Goal: Find specific page/section: Find specific page/section

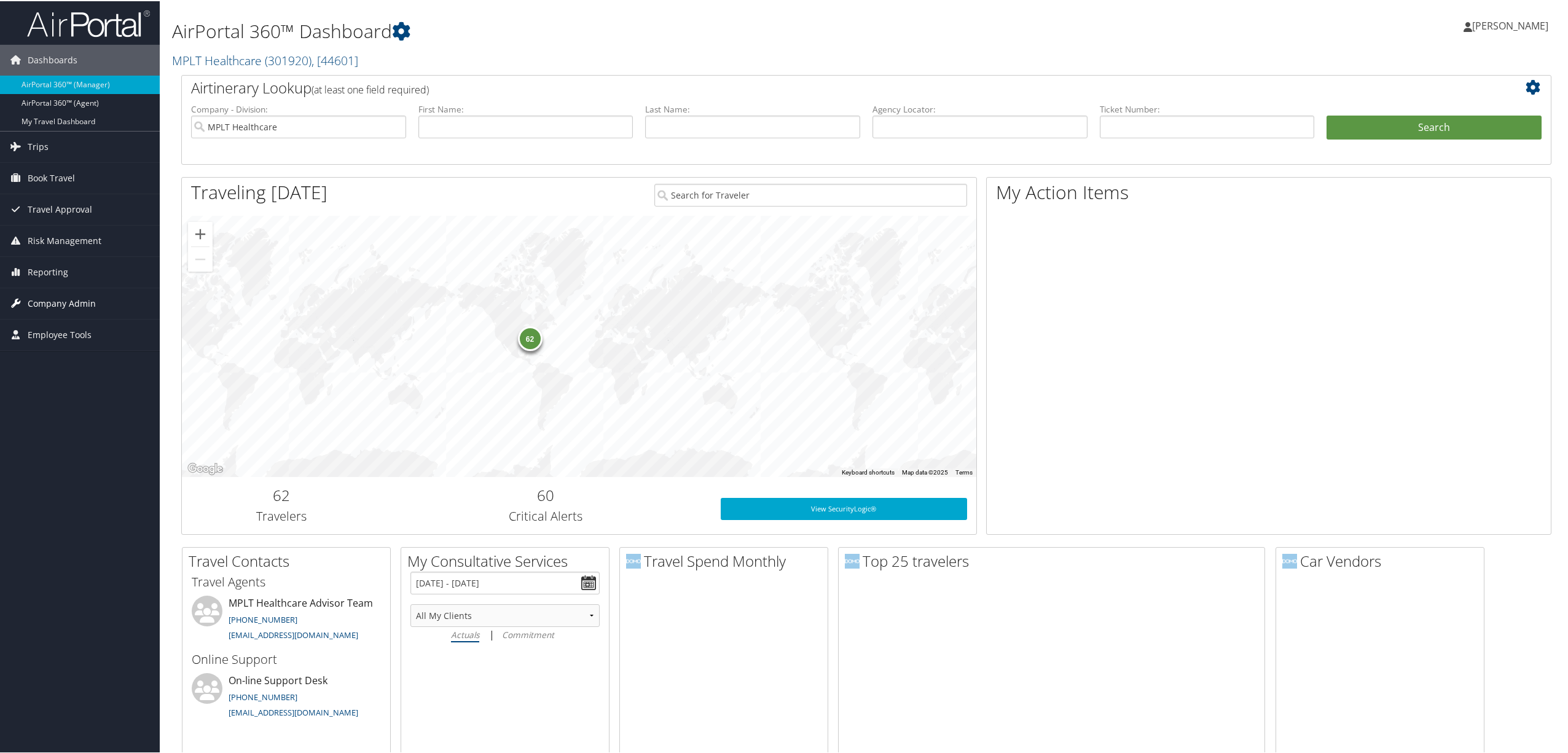
click at [61, 298] on span "Company Admin" at bounding box center [61, 302] width 68 height 31
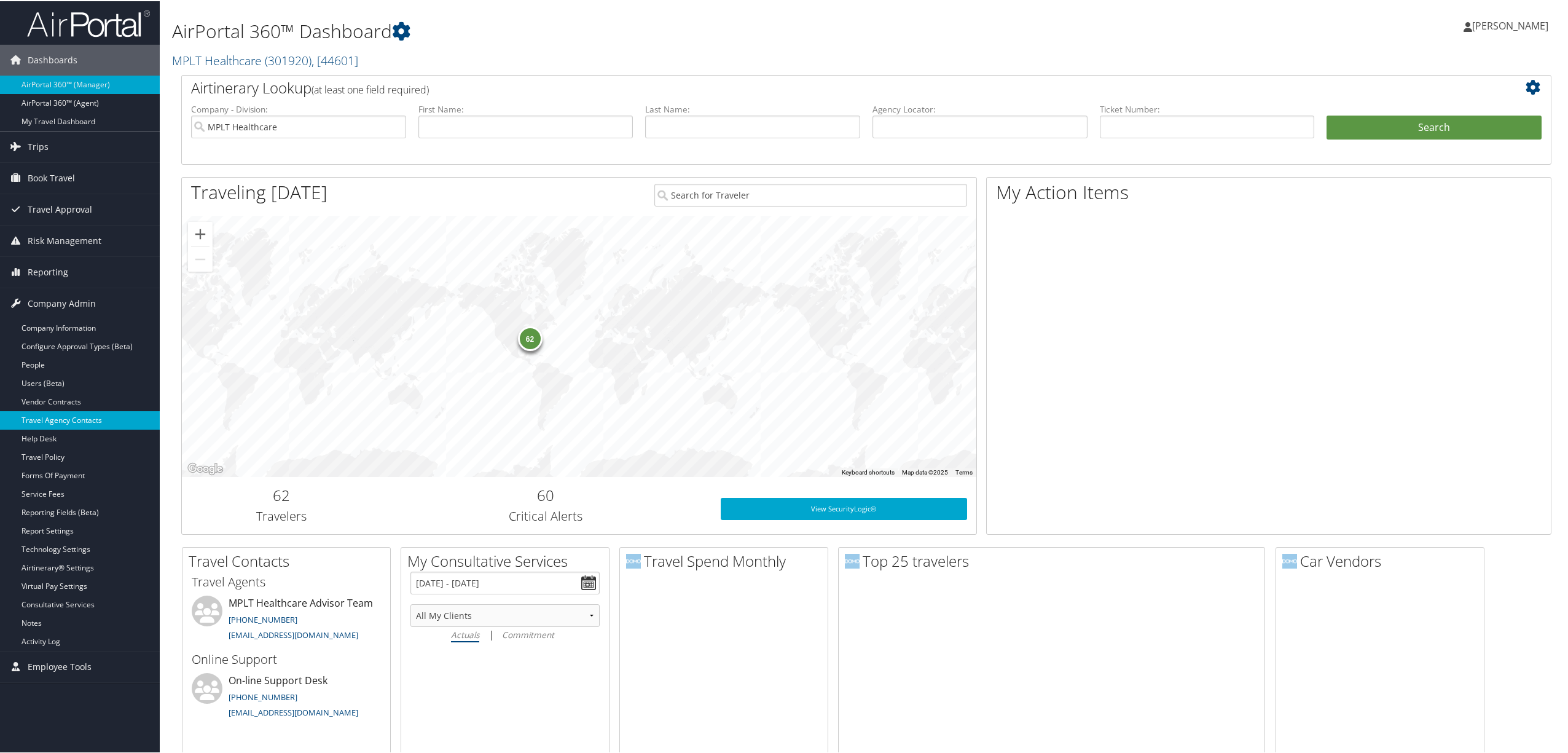
click at [65, 416] on link "Travel Agency Contacts" at bounding box center [80, 419] width 159 height 19
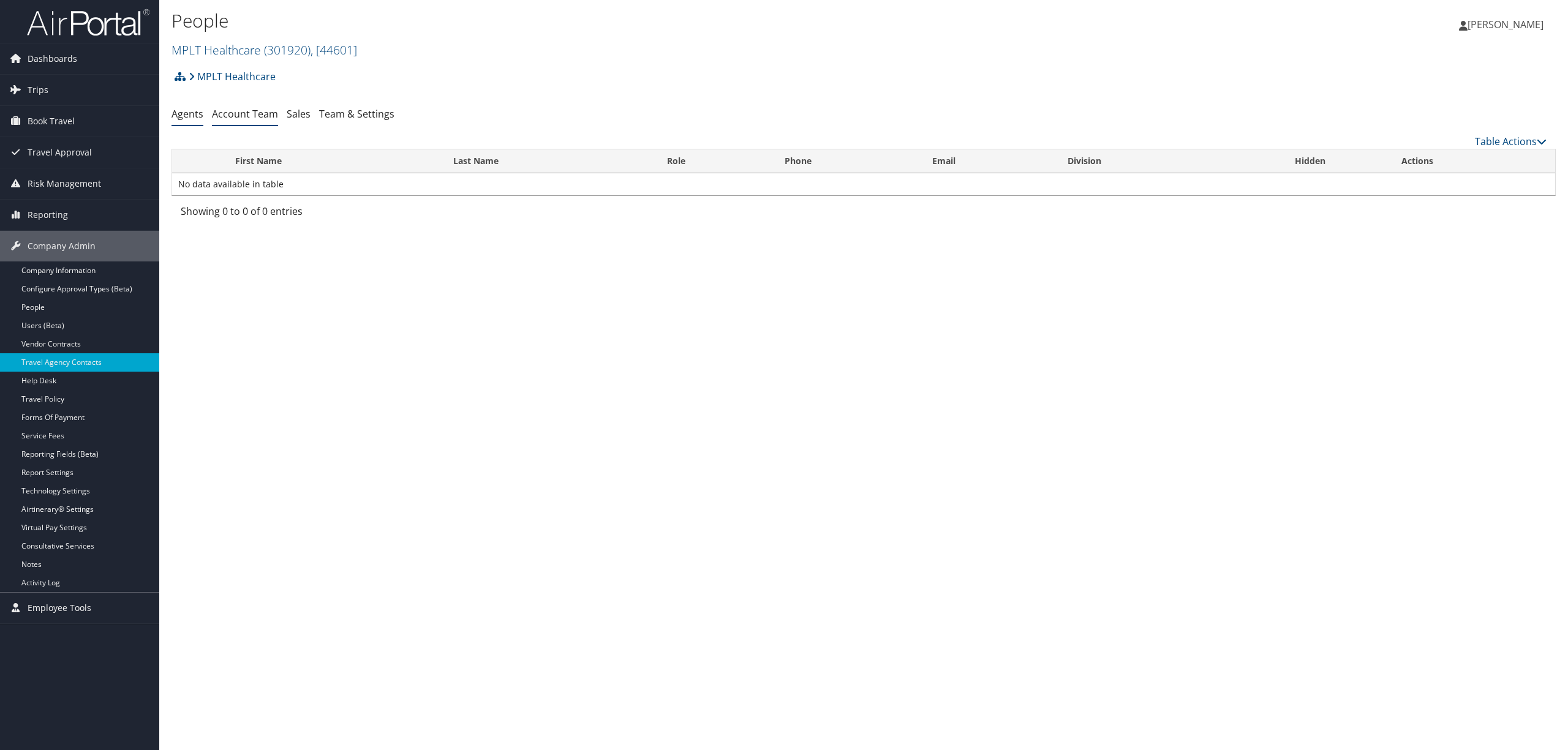
click at [243, 107] on link "Account Team" at bounding box center [245, 114] width 66 height 14
